Goal: Find specific page/section: Find specific page/section

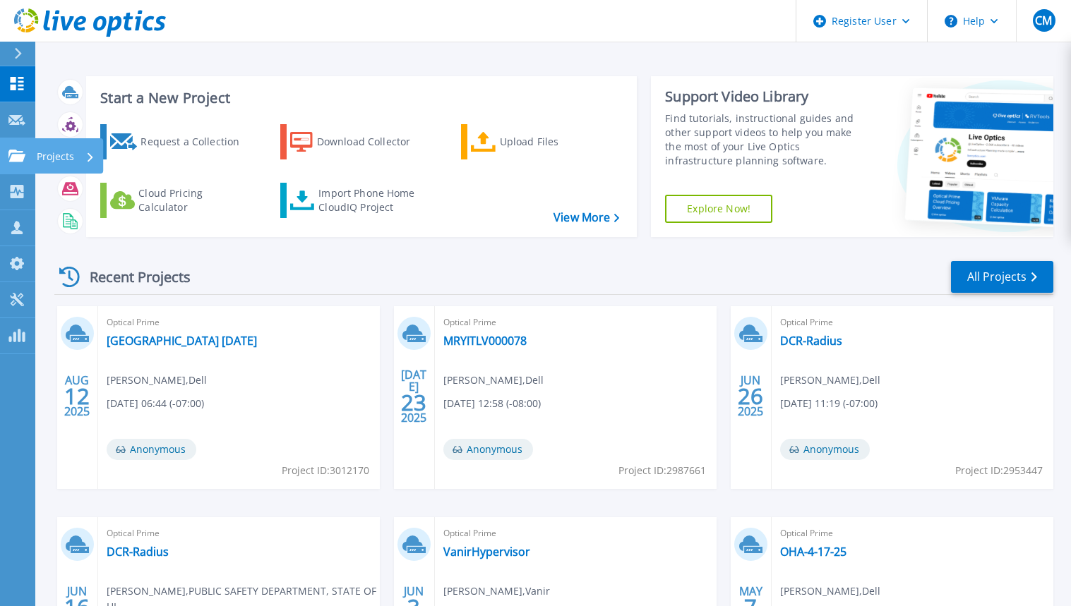
click at [22, 158] on icon at bounding box center [16, 156] width 17 height 12
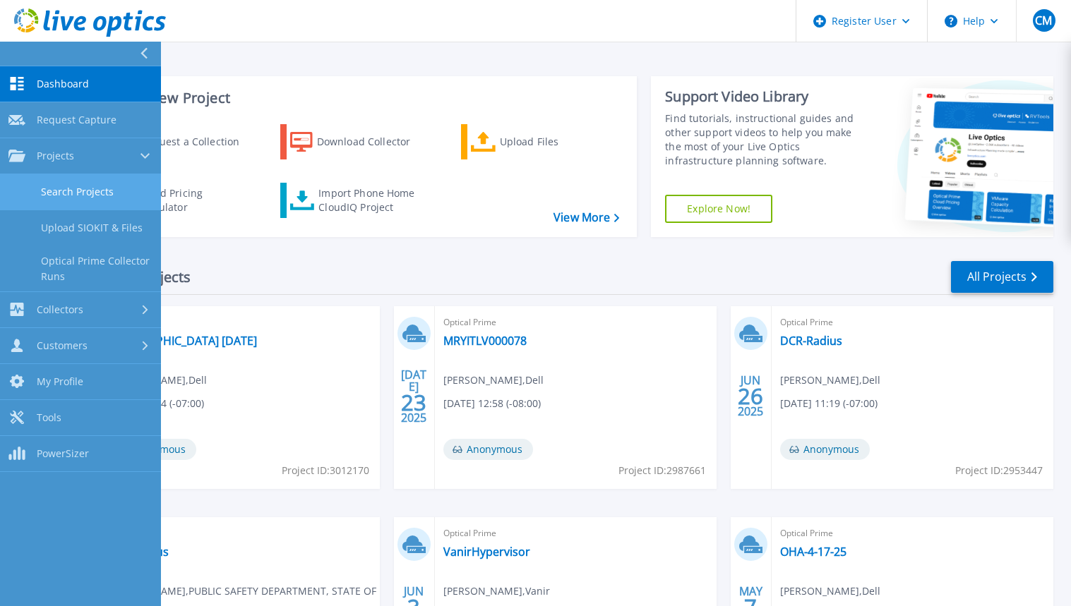
click at [79, 196] on link "Search Projects" at bounding box center [80, 192] width 161 height 36
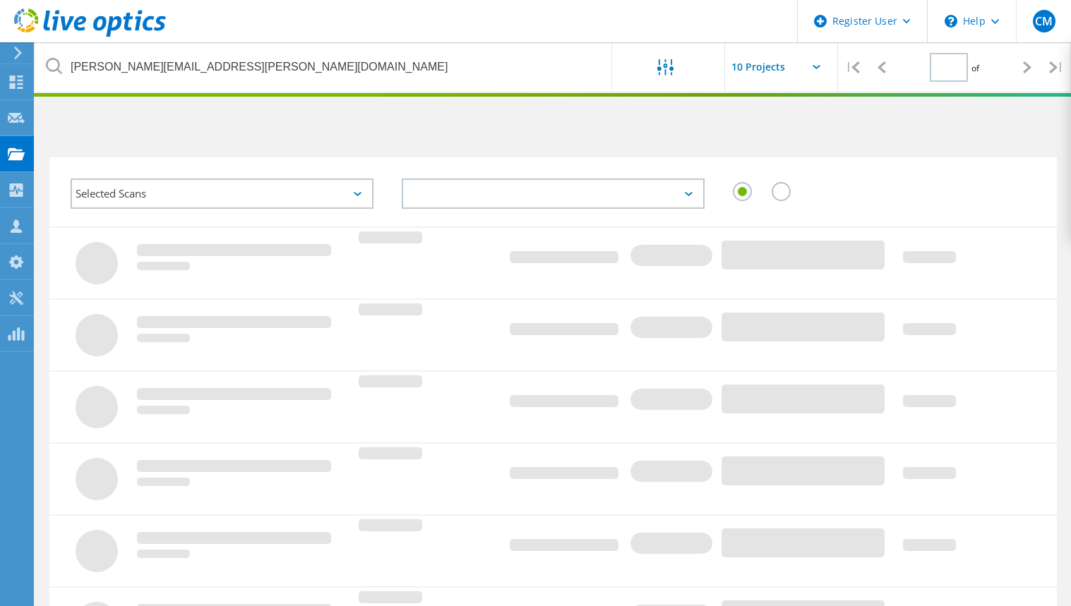
type input "1"
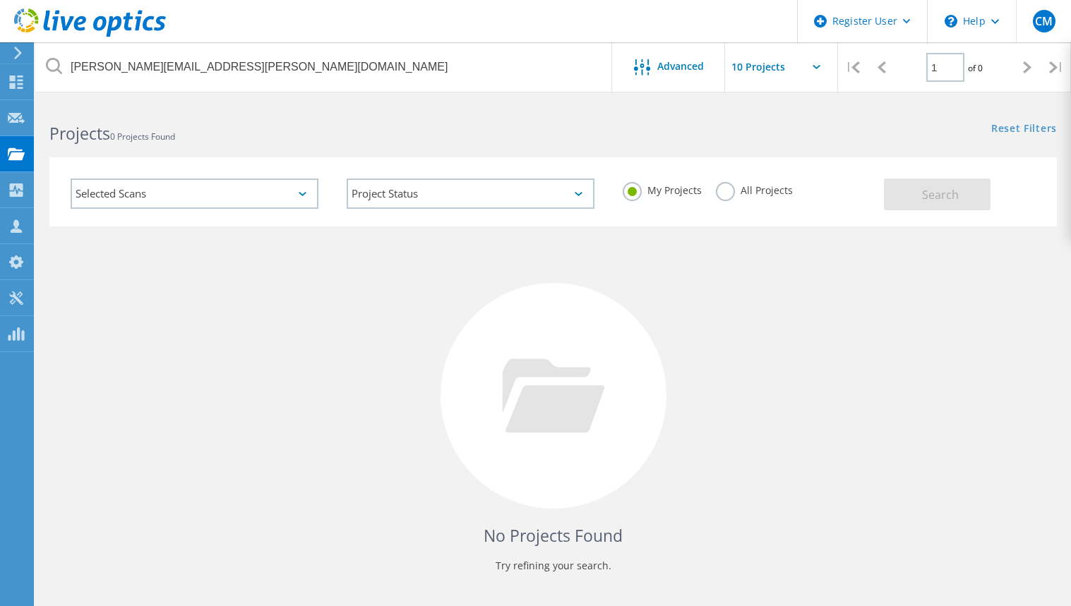
click at [724, 196] on label "All Projects" at bounding box center [754, 188] width 77 height 13
click at [0, 0] on input "All Projects" at bounding box center [0, 0] width 0 height 0
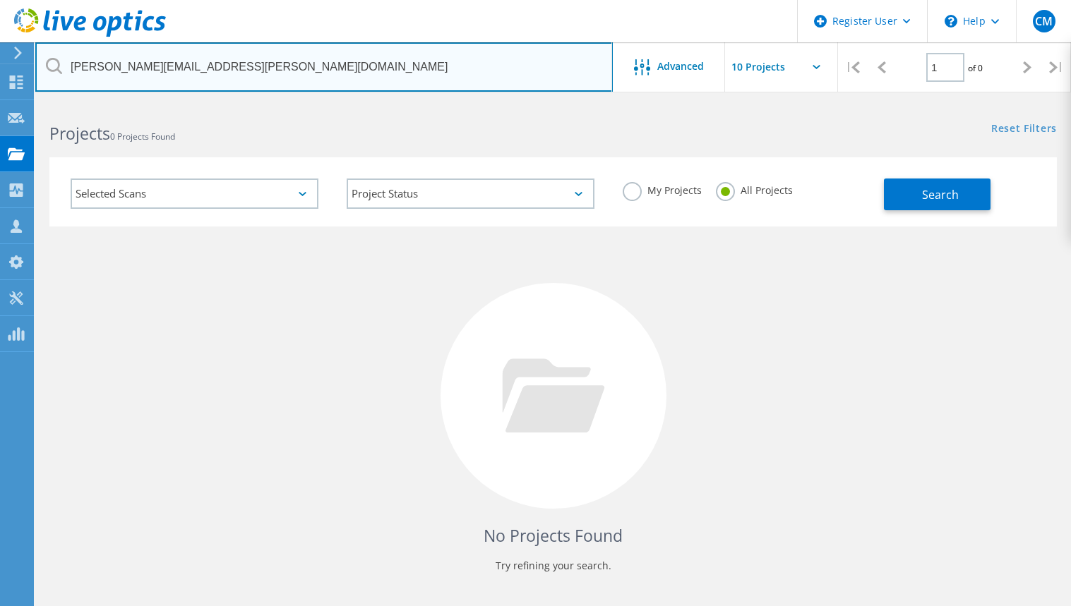
drag, startPoint x: 203, startPoint y: 64, endPoint x: 23, endPoint y: 53, distance: 179.6
click at [23, 102] on div "Register User \n Help Explore Helpful Articles Contact Support CM Dell User Cam…" at bounding box center [535, 376] width 1071 height 548
click at [275, 62] on input "steven.budovsky@napavalley.edu" at bounding box center [323, 66] width 577 height 49
drag, startPoint x: 260, startPoint y: 71, endPoint x: 82, endPoint y: 77, distance: 178.7
click at [60, 70] on div "steven.budovsky@napavalley.edu" at bounding box center [323, 66] width 577 height 49
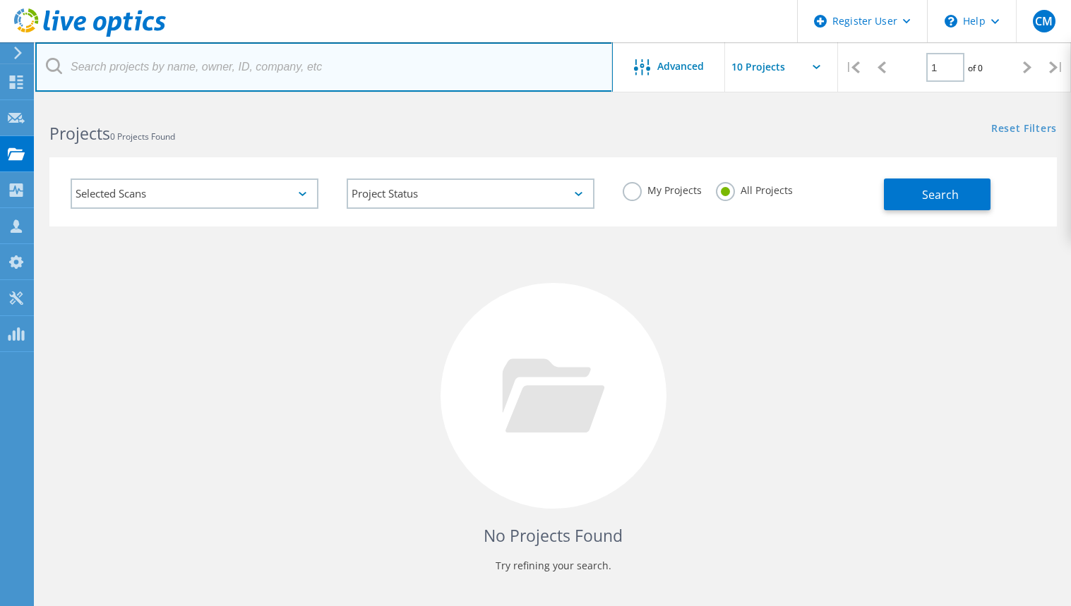
paste input "Philip Marlow <Philip.Marlow@nevadacountyca.gov>"
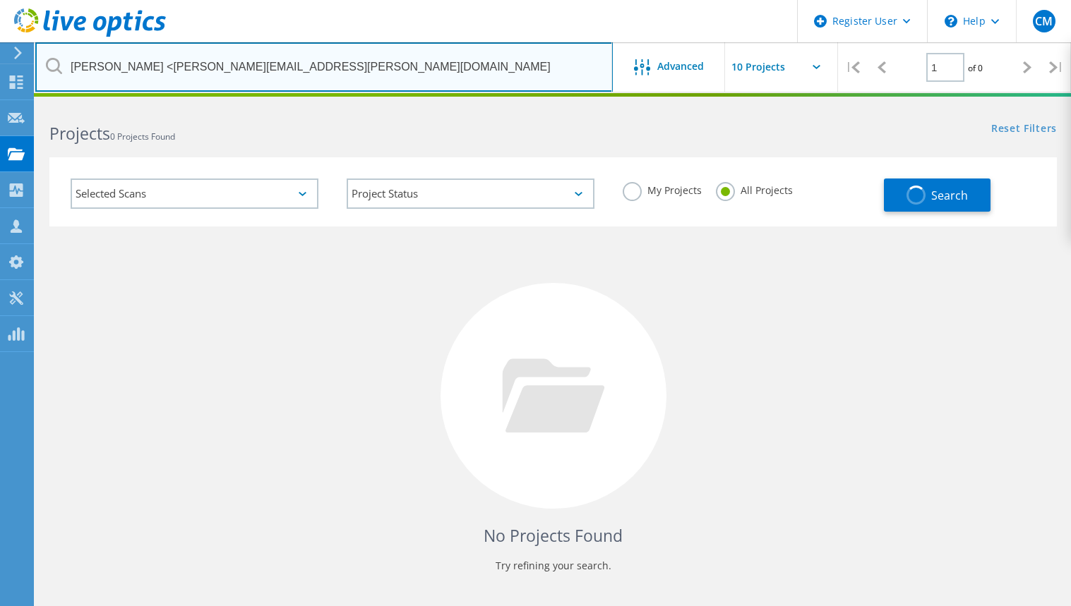
click at [378, 63] on input "Philip Marlow <Philip.Marlow@nevadacountyca.gov" at bounding box center [323, 66] width 577 height 49
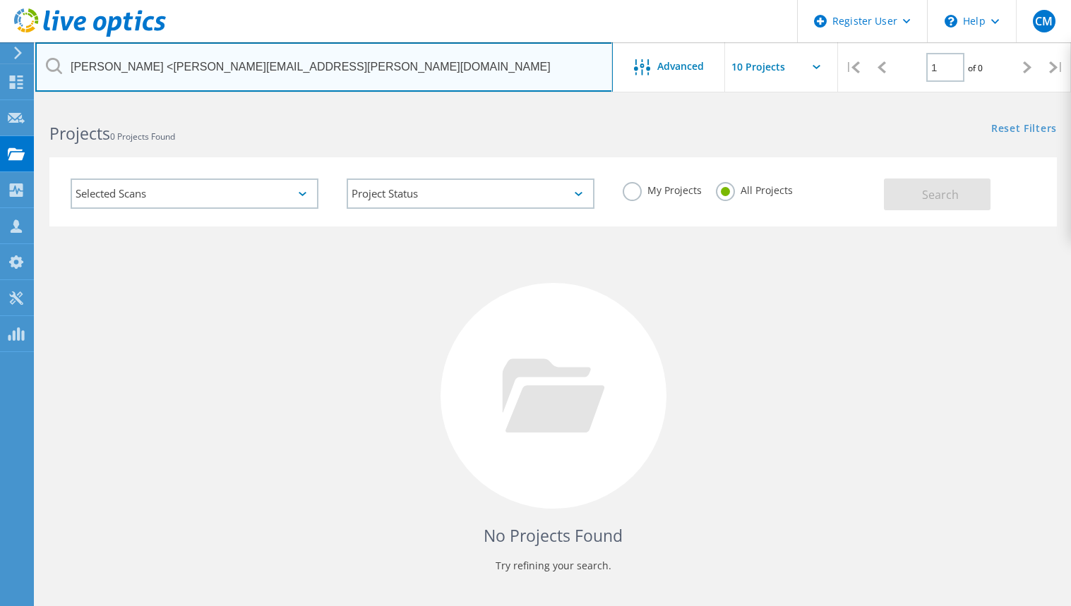
click at [385, 73] on input "Philip Marlow <Philip.Marlow@nevadacountyca.gov" at bounding box center [323, 66] width 577 height 49
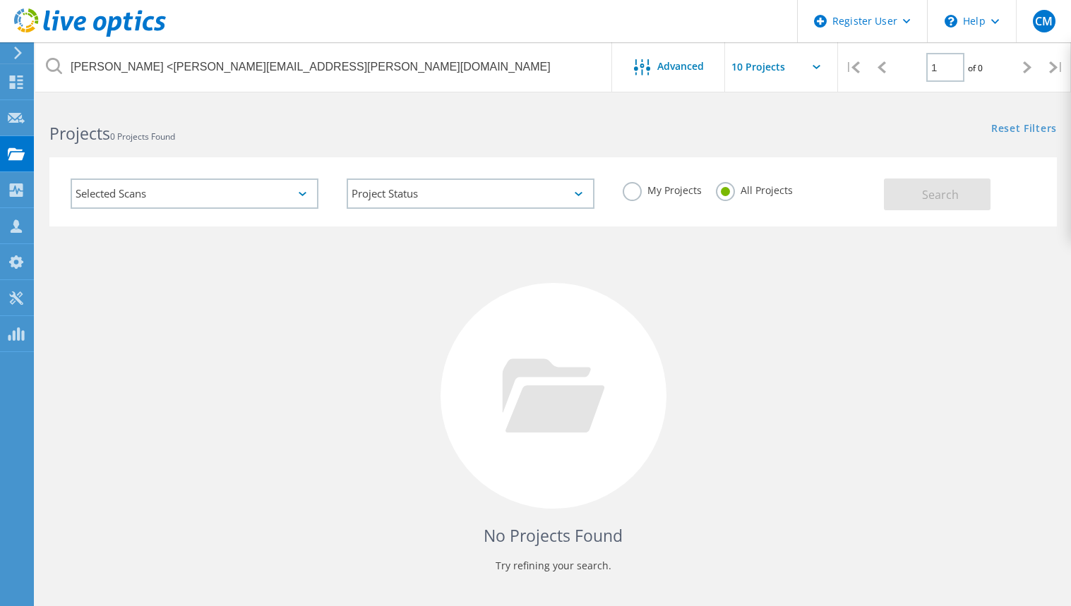
click at [666, 261] on div "No Projects Found Try refining your search." at bounding box center [552, 409] width 1007 height 365
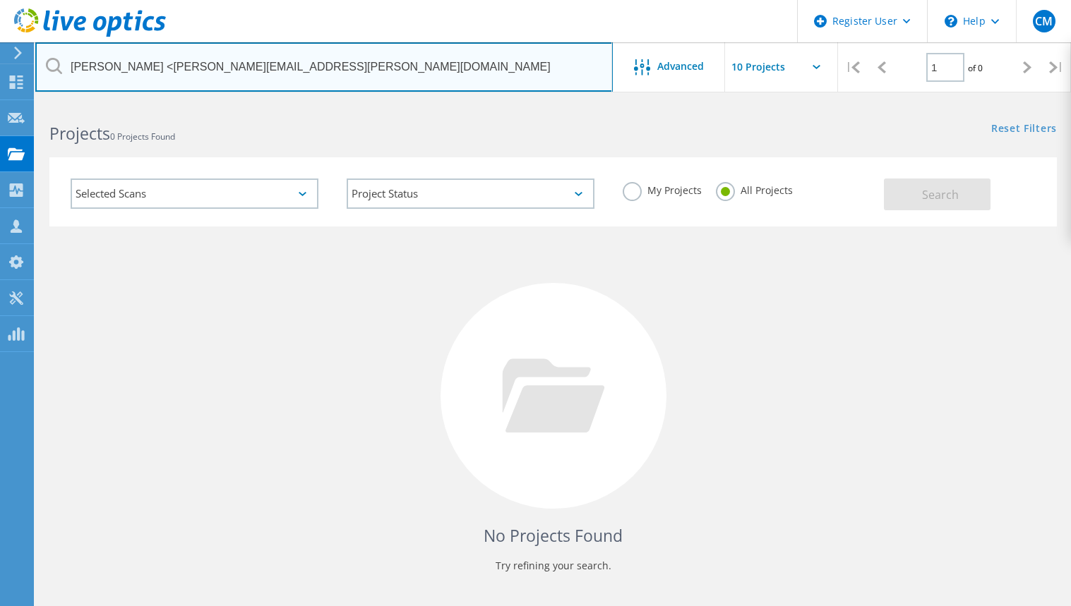
click at [373, 79] on input "Philip Marlow <Philip.Marlow@nevadacountyca.gov" at bounding box center [323, 66] width 577 height 49
drag, startPoint x: 147, startPoint y: 62, endPoint x: 49, endPoint y: 70, distance: 98.4
click at [49, 70] on div "Philip Marlow <Philip.Marlow@nevadacountyca.gov" at bounding box center [323, 66] width 577 height 49
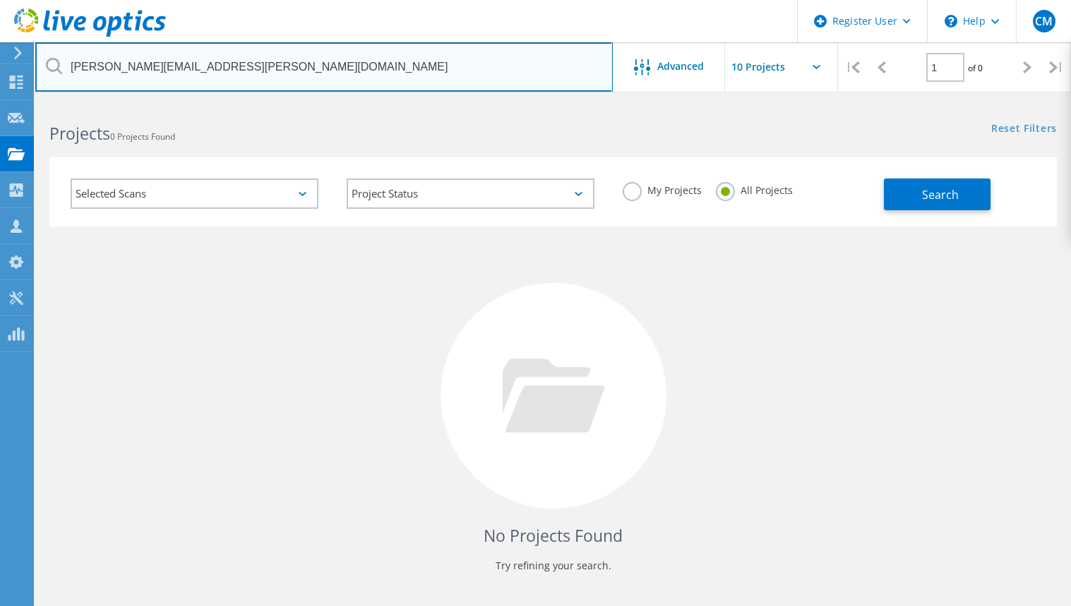
click at [285, 74] on input "Philip.Marlow@nevadacountyca.gov" at bounding box center [323, 66] width 577 height 49
type input "Philip.Marlow@nevadacountyca.gov"
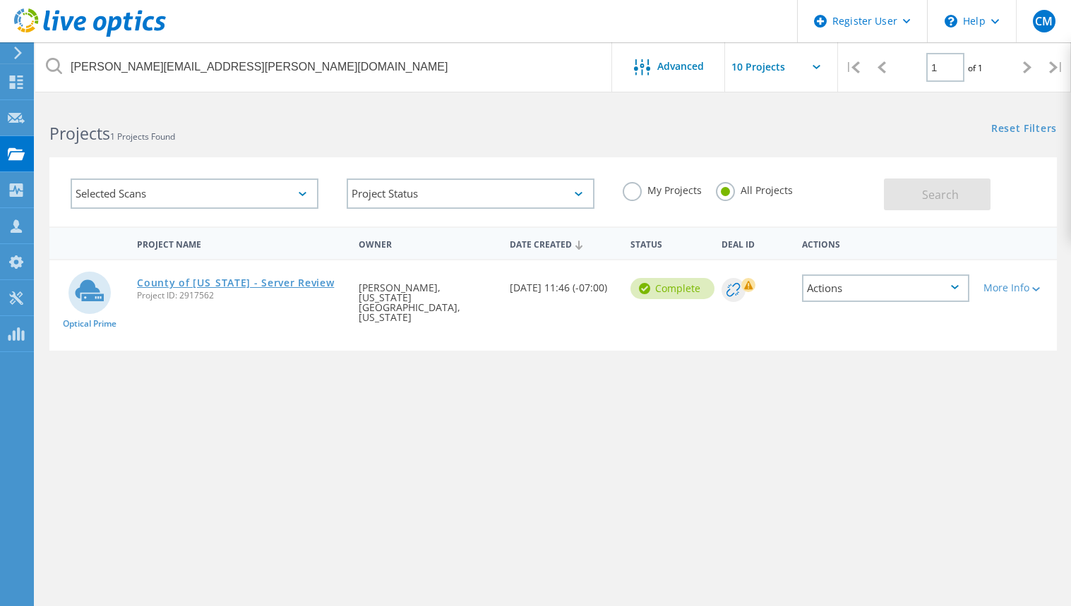
click at [251, 281] on link "County of [US_STATE] - Server Review" at bounding box center [235, 283] width 197 height 10
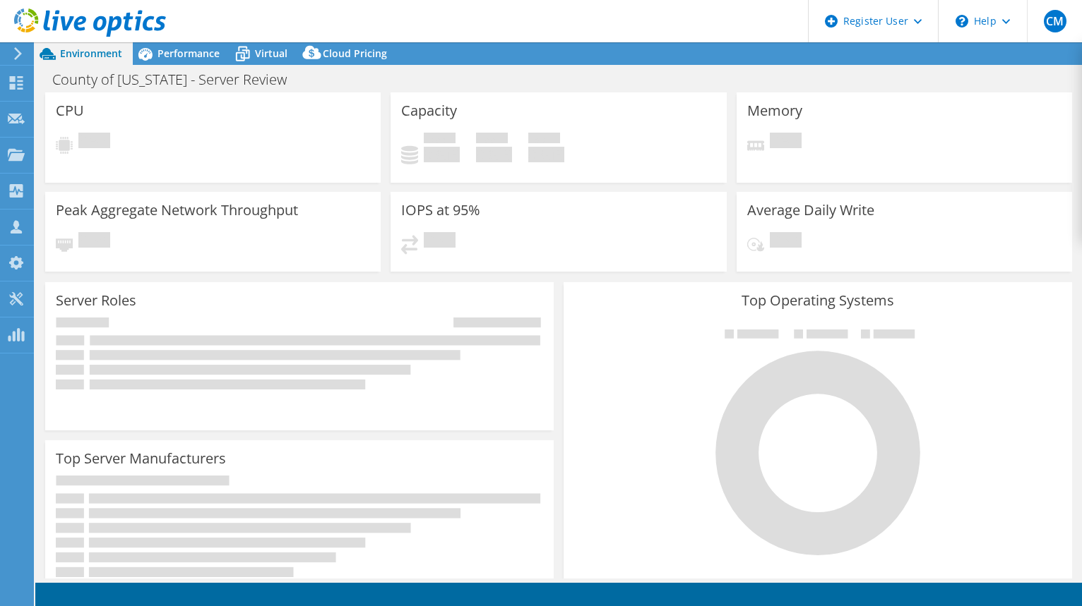
select select "USD"
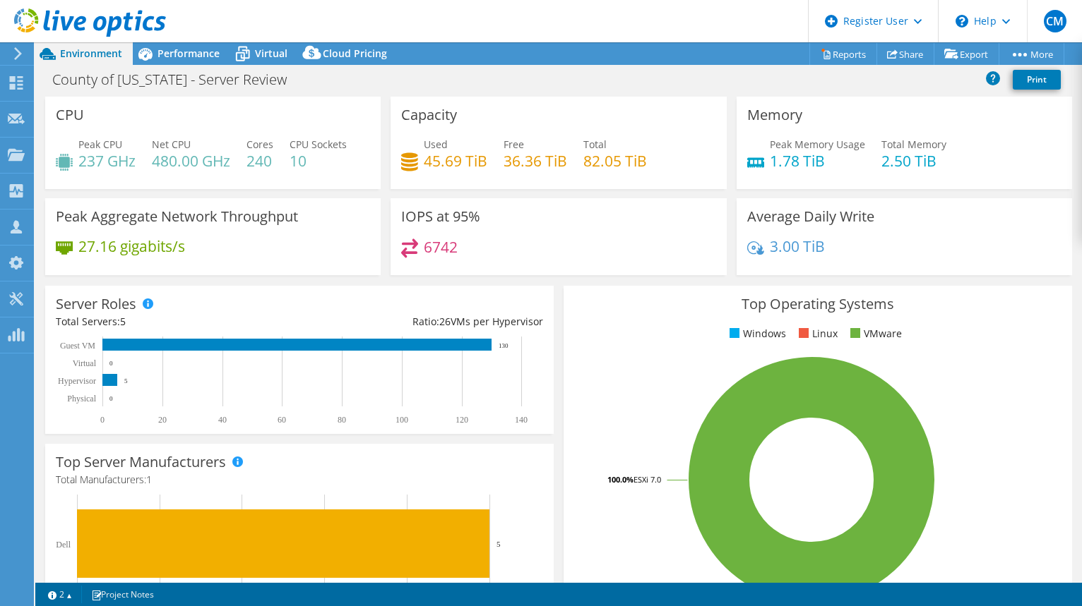
click at [19, 47] on icon at bounding box center [18, 53] width 11 height 13
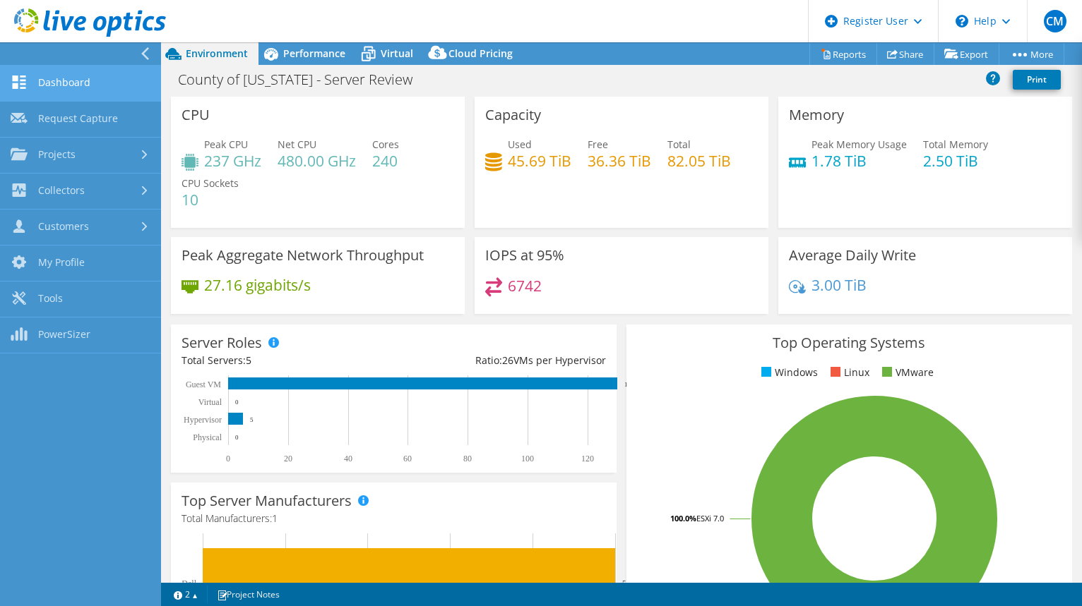
click at [52, 81] on link "Dashboard" at bounding box center [80, 84] width 161 height 36
